Goal: Find specific page/section: Find specific page/section

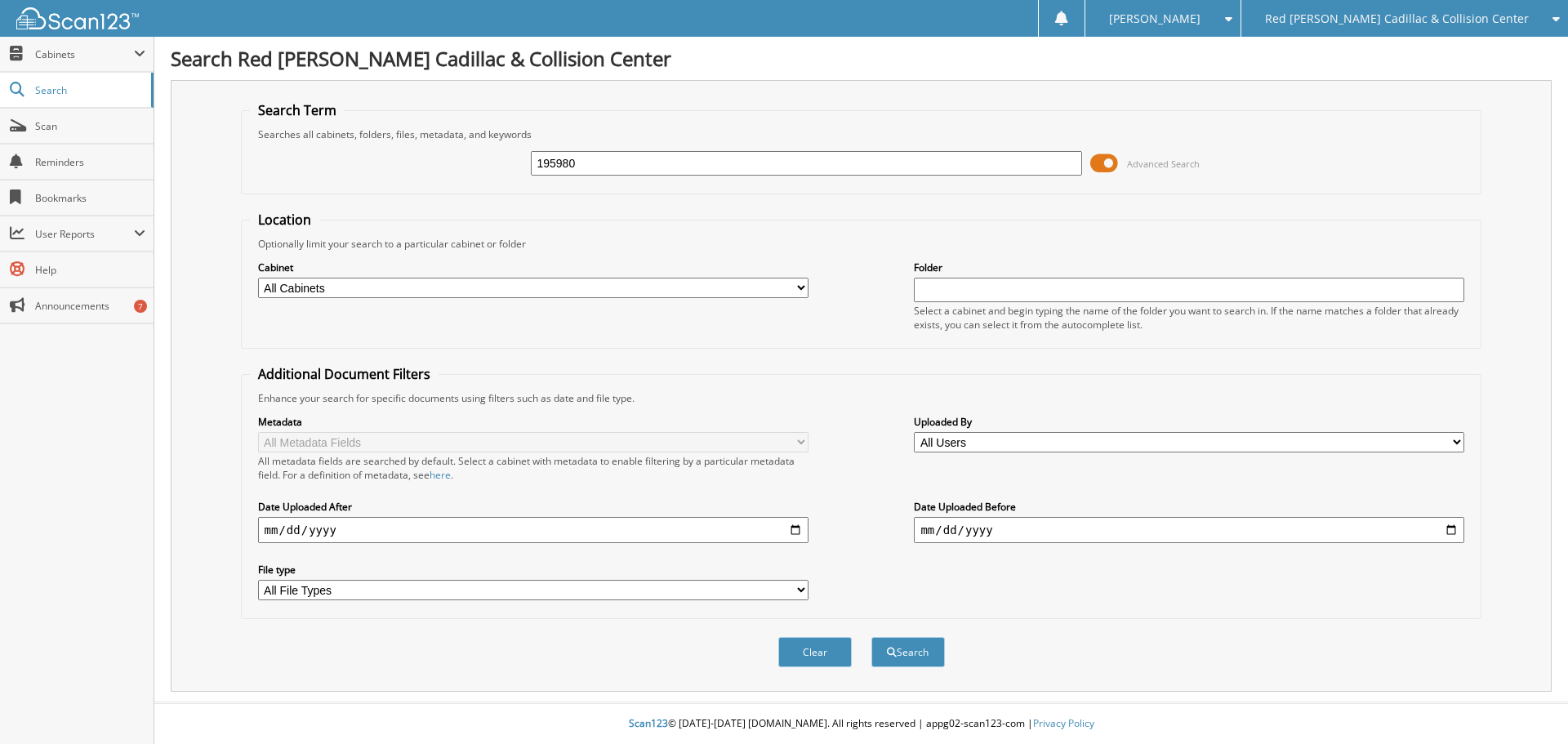
type input "195980"
click at [871, 637] on button "Search" at bounding box center [908, 652] width 74 height 30
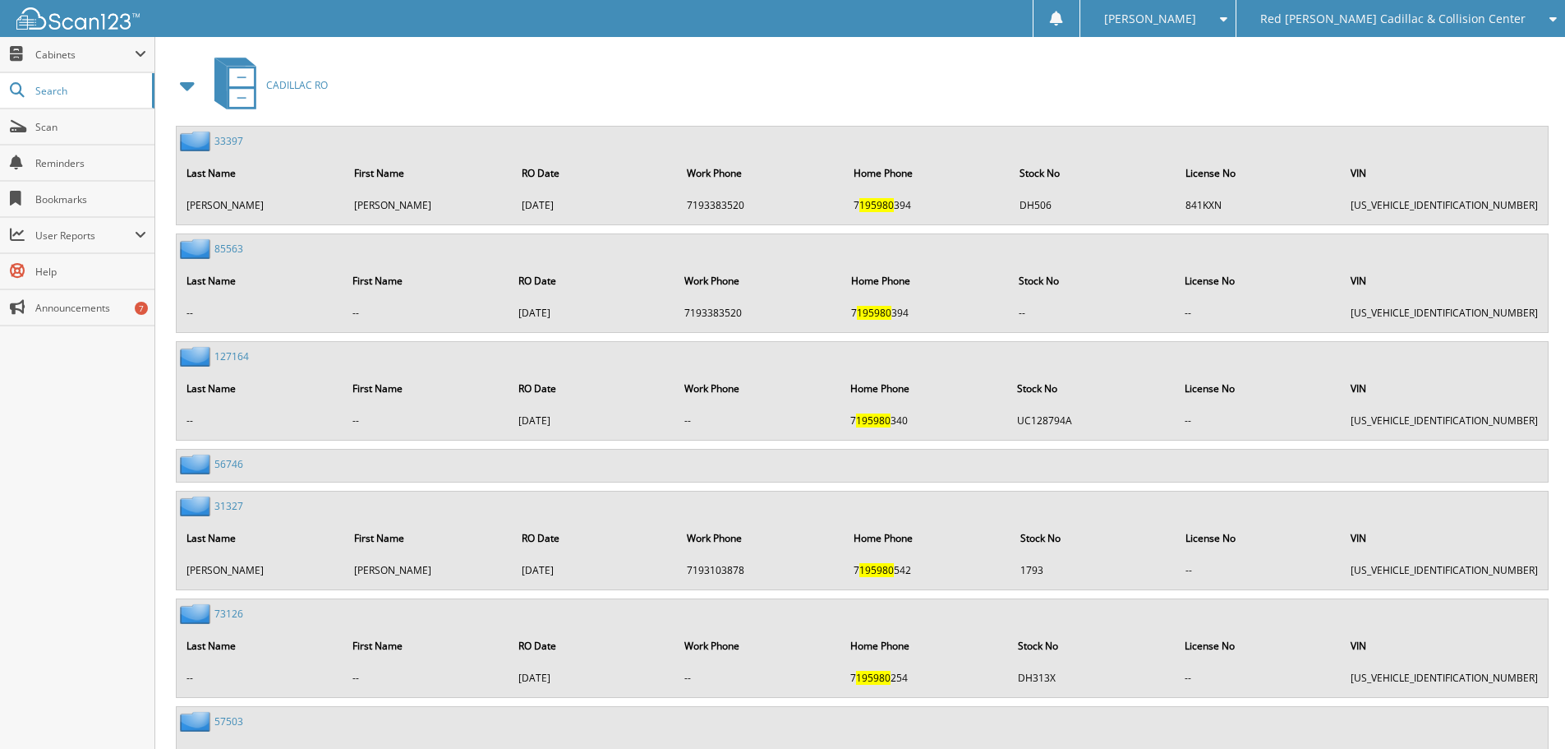
scroll to position [657, 0]
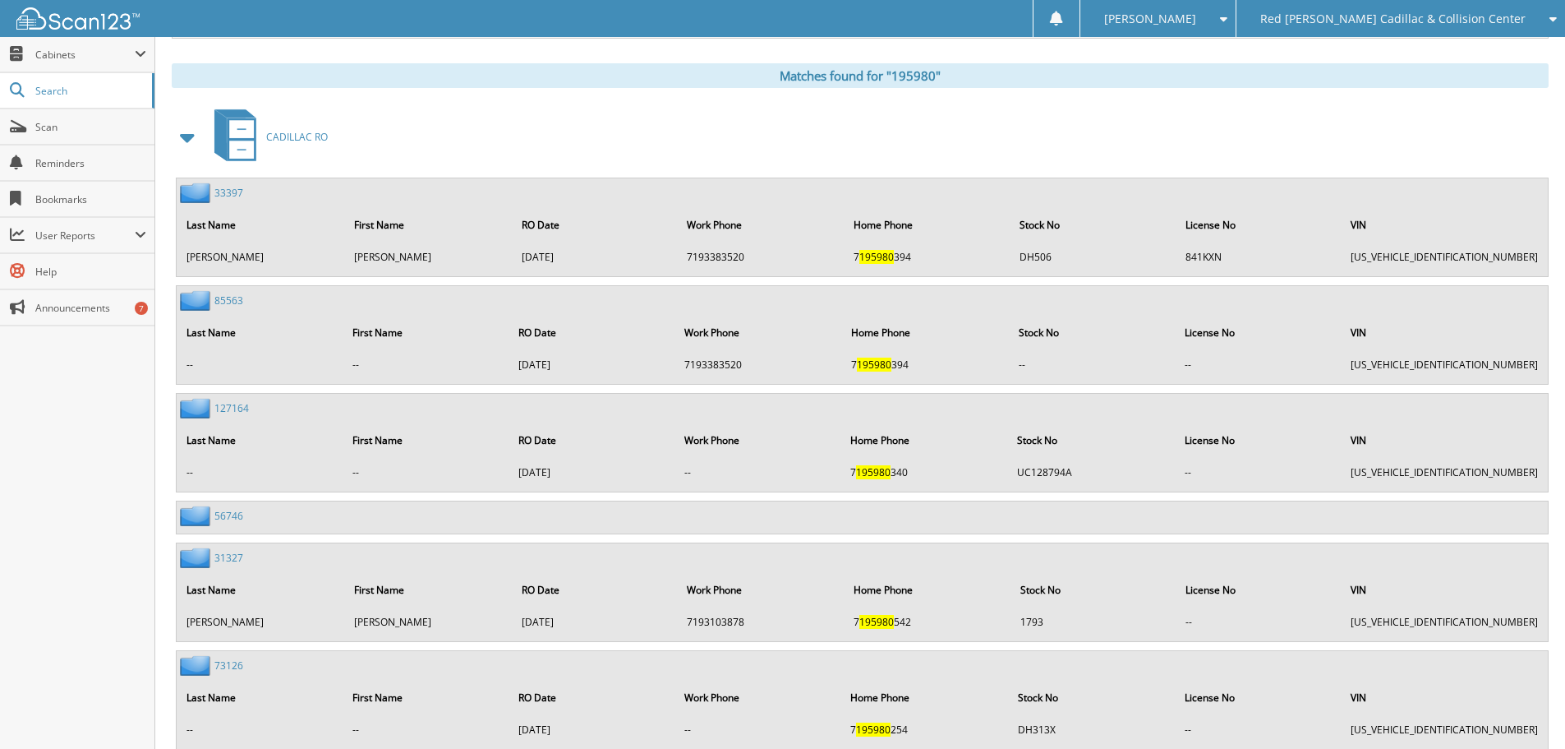
click at [1362, 24] on span "Red [PERSON_NAME] Cadillac & Collision Center" at bounding box center [1392, 19] width 265 height 10
click at [1353, 49] on link "Jaguar Land Rover [US_STATE][GEOGRAPHIC_DATA]" at bounding box center [1401, 51] width 329 height 29
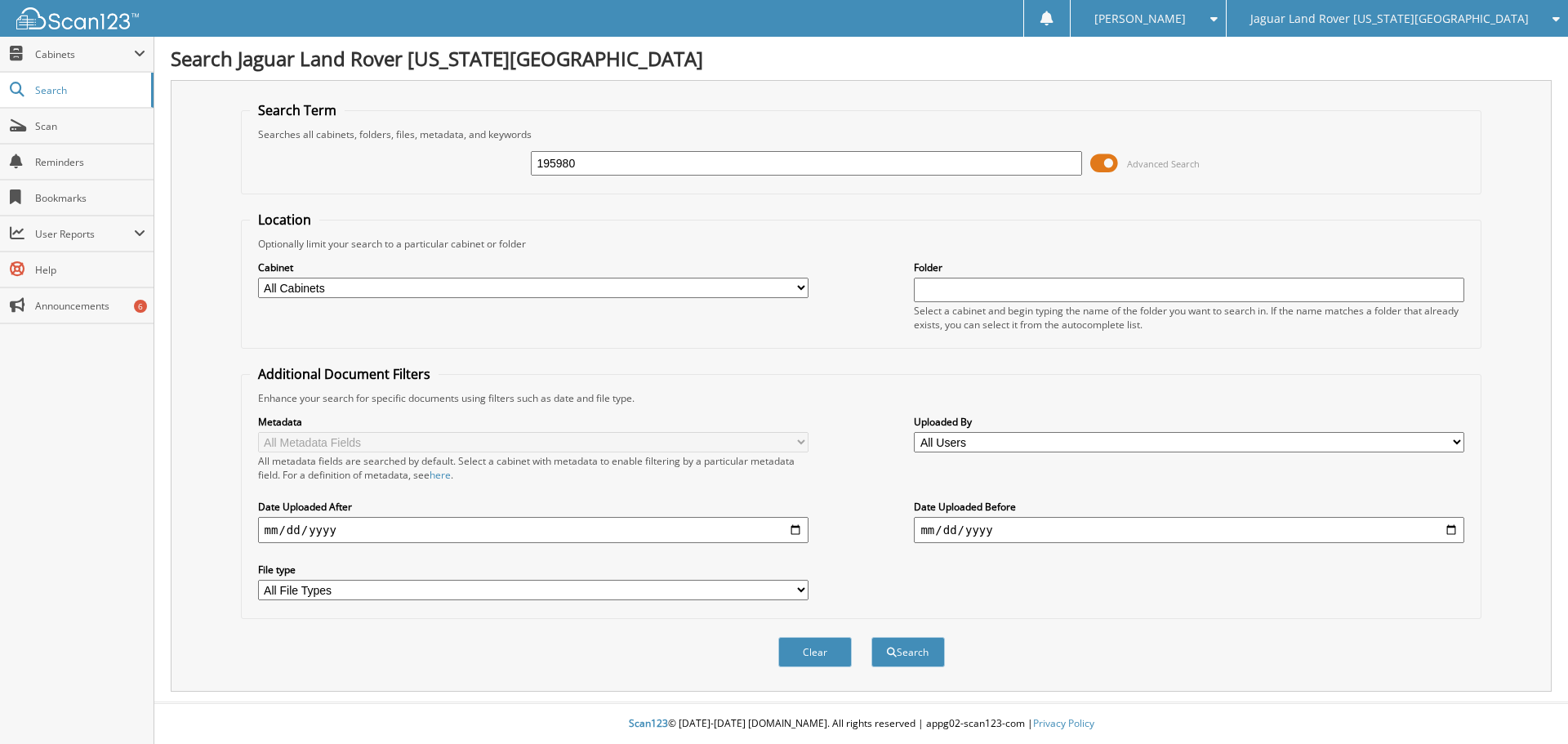
type input "195980"
click at [871, 637] on button "Search" at bounding box center [908, 652] width 74 height 30
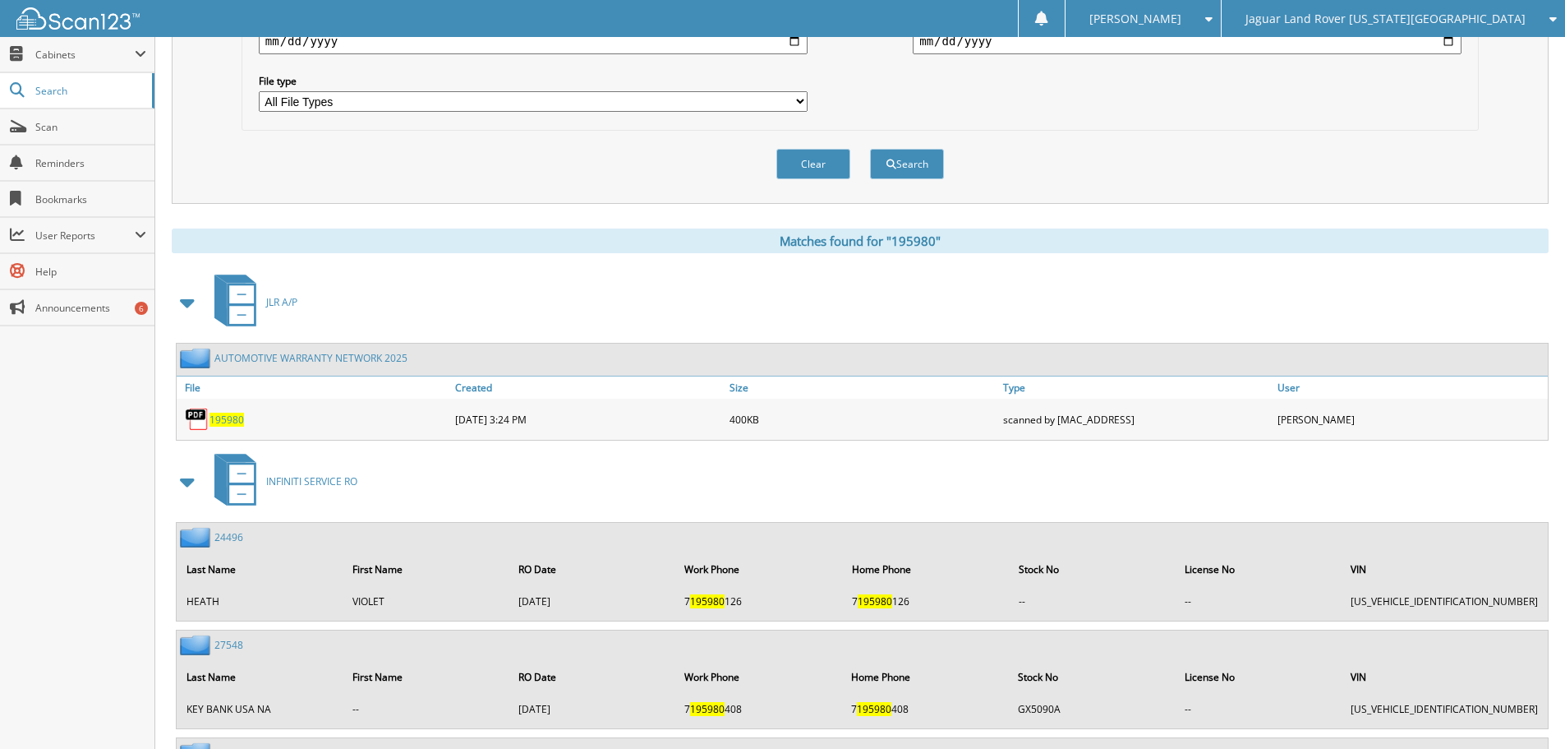
scroll to position [493, 0]
click at [223, 422] on span "195980" at bounding box center [227, 419] width 35 height 14
